Goal: Task Accomplishment & Management: Complete application form

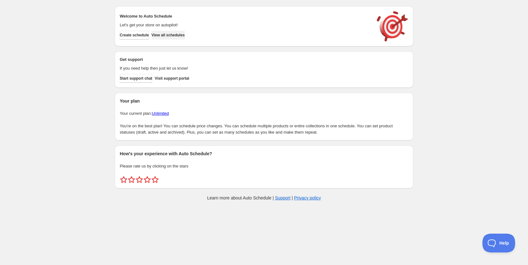
click at [182, 35] on span "View all schedules" at bounding box center [167, 35] width 33 height 5
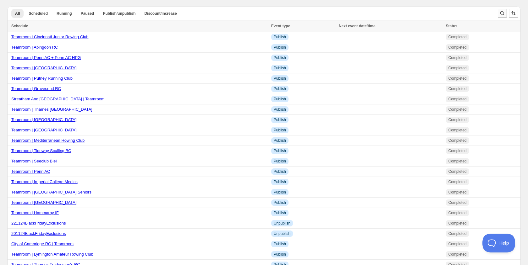
click at [502, 13] on icon "Search and filter results" at bounding box center [502, 13] width 6 height 6
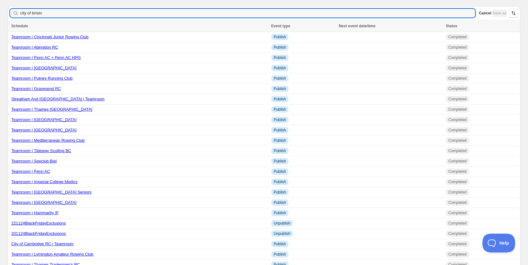
type input "city of [GEOGRAPHIC_DATA]"
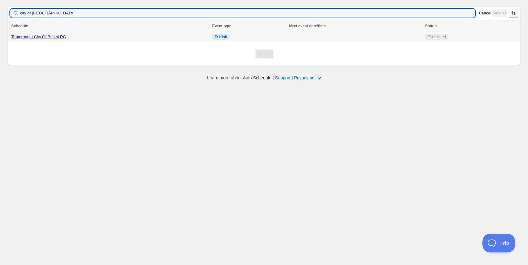
click at [36, 38] on link "Teamroom | City Of Bristol RC" at bounding box center [38, 37] width 55 height 5
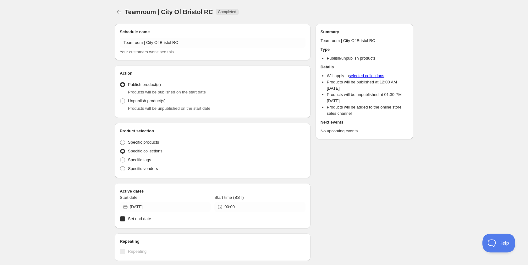
radio input "true"
checkbox input "true"
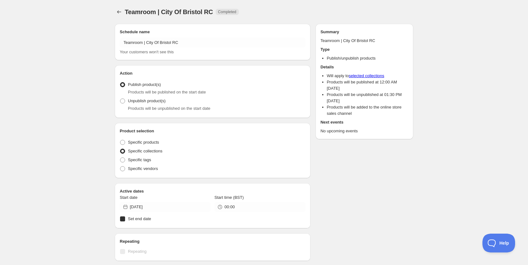
checkbox input "true"
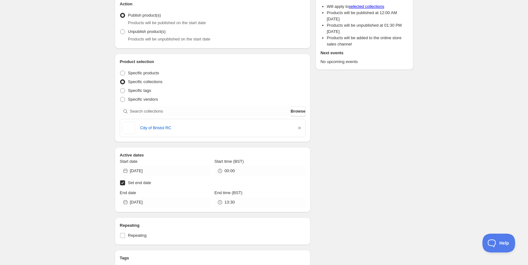
scroll to position [73, 0]
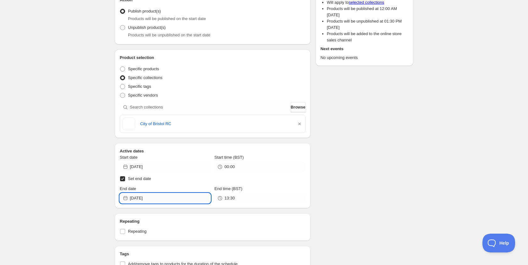
click at [153, 202] on input "[DATE]" at bounding box center [170, 198] width 81 height 10
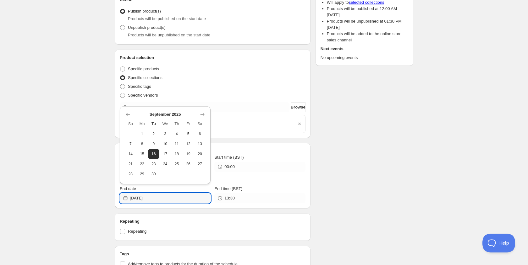
click at [207, 116] on div "[DATE] Su Mo Tu We Th Fr Sa 1 2 3 4 5 6 7 8 9 10 11 12 13 14 15 16 17 18 19 20 …" at bounding box center [165, 145] width 91 height 78
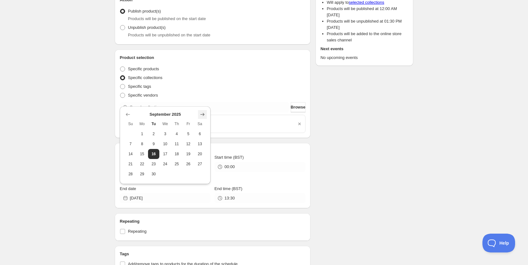
click at [201, 114] on icon "Show next month, October 2025" at bounding box center [202, 115] width 6 height 6
click at [166, 144] on span "8" at bounding box center [165, 144] width 7 height 5
type input "[DATE]"
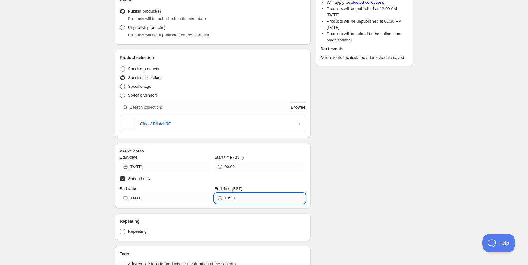
click at [226, 198] on input "13:30" at bounding box center [264, 198] width 81 height 10
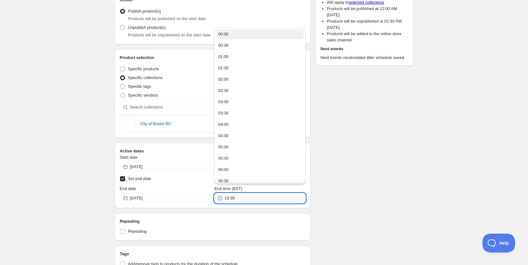
click at [224, 35] on div "00:00" at bounding box center [223, 34] width 10 height 6
type input "00:00"
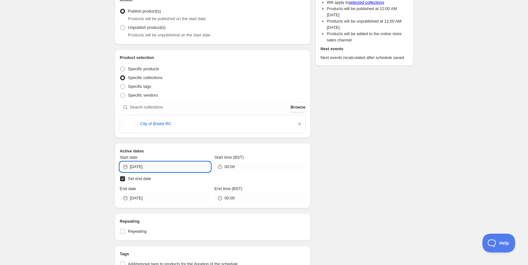
click at [149, 166] on input "[DATE]" at bounding box center [170, 167] width 81 height 10
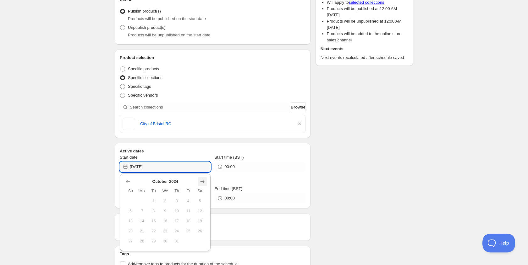
click at [201, 179] on icon "Show next month, November 2024" at bounding box center [202, 182] width 6 height 6
click at [201, 179] on icon "Show next month, December 2024" at bounding box center [202, 182] width 6 height 6
click at [201, 179] on icon "Show next month, January 2025" at bounding box center [202, 182] width 6 height 6
click at [201, 179] on icon "Show next month, February 2025" at bounding box center [202, 182] width 6 height 6
click at [201, 179] on icon "Show next month, March 2025" at bounding box center [202, 182] width 6 height 6
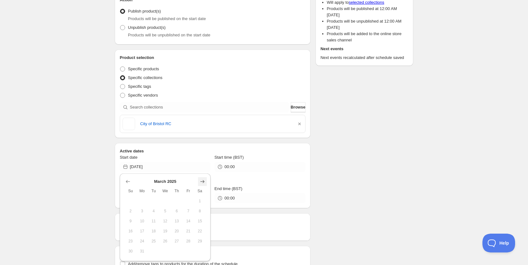
click at [201, 179] on icon "Show next month, April 2025" at bounding box center [202, 182] width 6 height 6
click at [201, 179] on icon "Show next month, June 2025" at bounding box center [202, 182] width 6 height 6
click at [201, 179] on icon "Show next month, July 2025" at bounding box center [202, 182] width 6 height 6
click at [201, 179] on icon "Show next month, August 2025" at bounding box center [202, 182] width 6 height 6
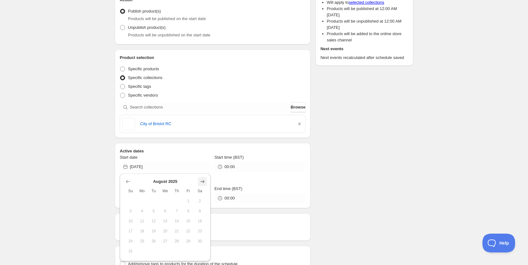
click at [201, 179] on icon "Show next month, September 2025" at bounding box center [202, 182] width 6 height 6
click at [201, 179] on icon "Show next month, October 2025" at bounding box center [202, 182] width 6 height 6
click at [128, 182] on icon "Show previous month, September 2025" at bounding box center [128, 182] width 6 height 6
click at [152, 220] on span "16" at bounding box center [153, 221] width 7 height 5
type input "[DATE]"
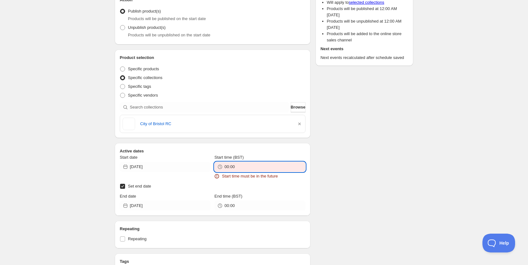
click at [244, 171] on input "00:00" at bounding box center [264, 167] width 81 height 10
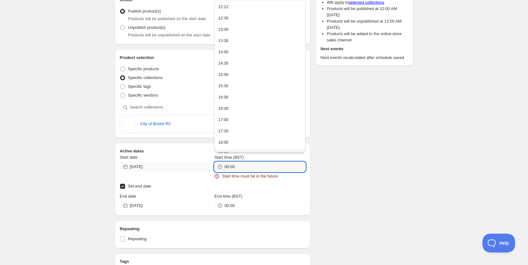
drag, startPoint x: 242, startPoint y: 166, endPoint x: 204, endPoint y: 164, distance: 39.0
click at [204, 164] on div "Start date [DATE] Start time (BST) 00:00 Start time must be in the future" at bounding box center [213, 167] width 186 height 25
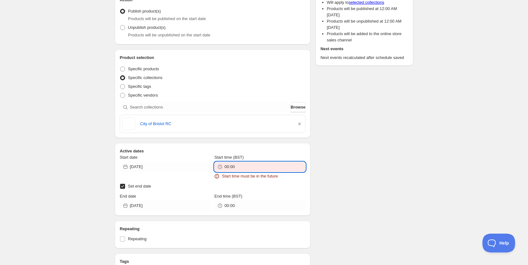
click at [242, 169] on input "00:00" at bounding box center [264, 167] width 81 height 10
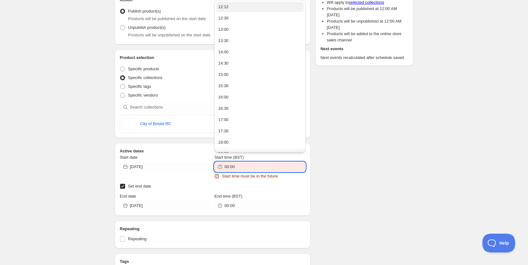
click at [222, 10] on button "12:12" at bounding box center [259, 7] width 87 height 10
type input "12:12"
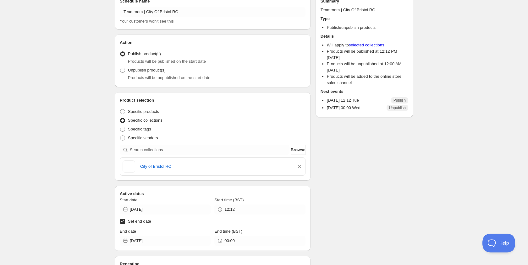
scroll to position [0, 0]
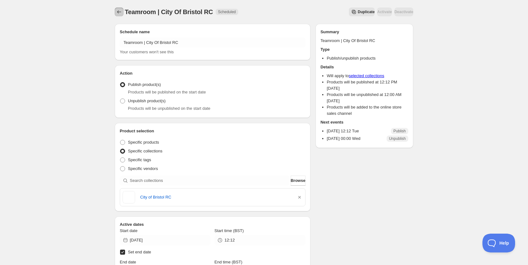
click at [117, 13] on icon "Schedules" at bounding box center [119, 12] width 6 height 6
